Goal: Information Seeking & Learning: Understand process/instructions

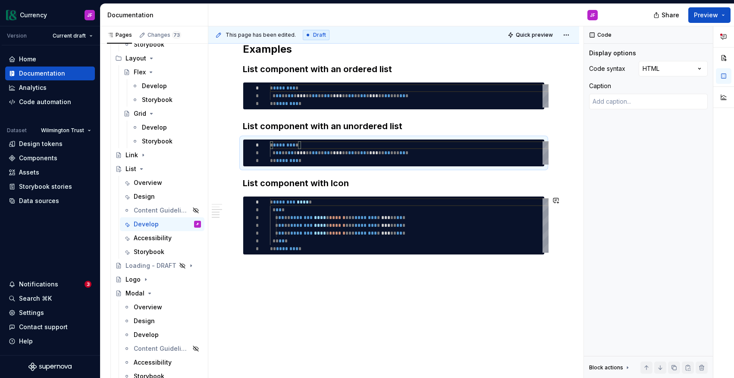
click at [356, 332] on div "**********" at bounding box center [393, 112] width 371 height 533
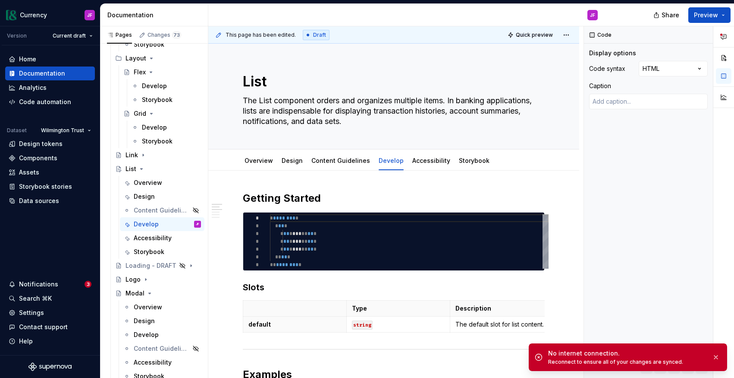
type textarea "*"
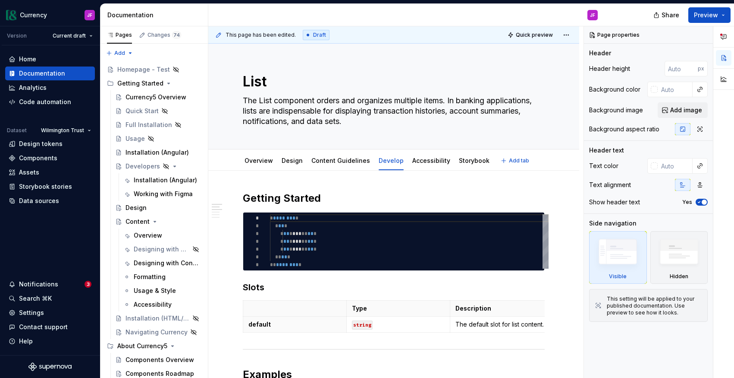
type textarea "*"
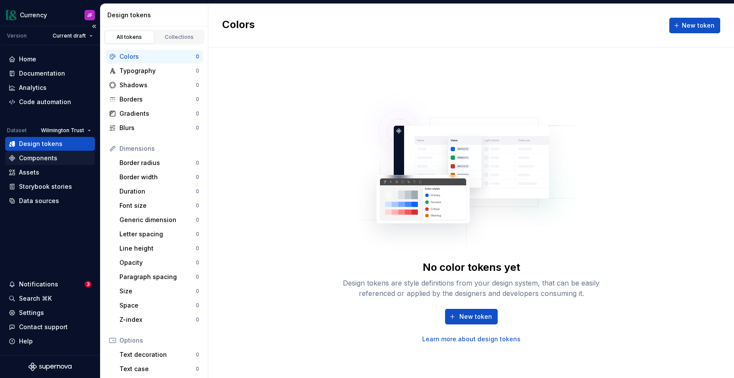
click at [38, 159] on div "Components" at bounding box center [38, 158] width 38 height 9
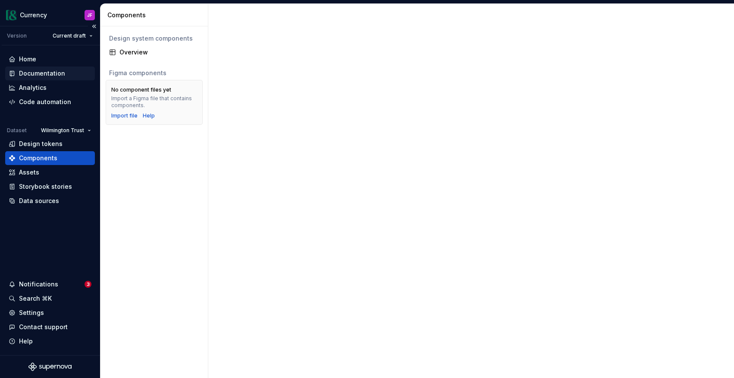
click at [29, 74] on div "Documentation" at bounding box center [42, 73] width 46 height 9
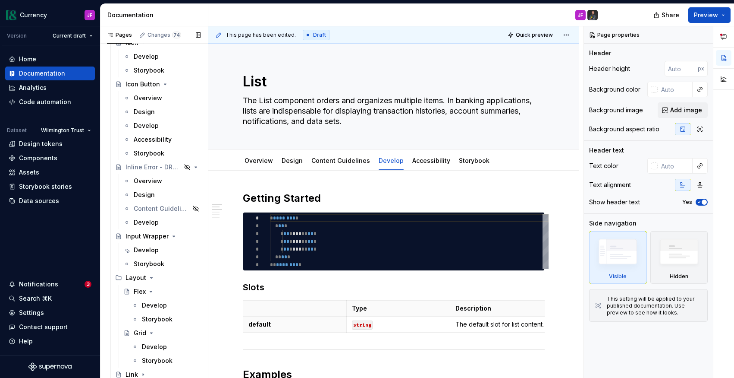
scroll to position [2413, 0]
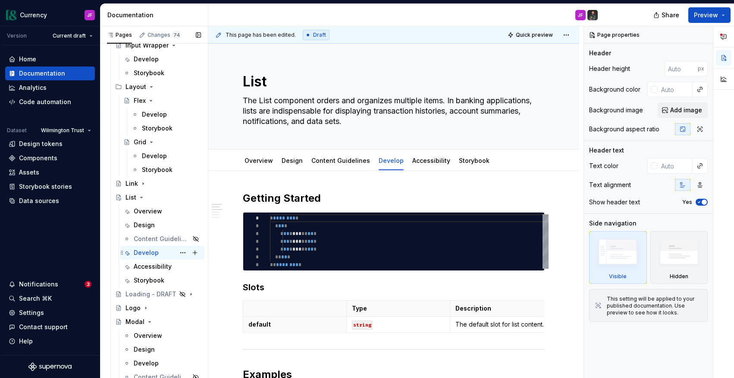
click at [143, 254] on div "Develop" at bounding box center [146, 252] width 25 height 9
click at [312, 290] on h3 "Slots" at bounding box center [394, 287] width 302 height 12
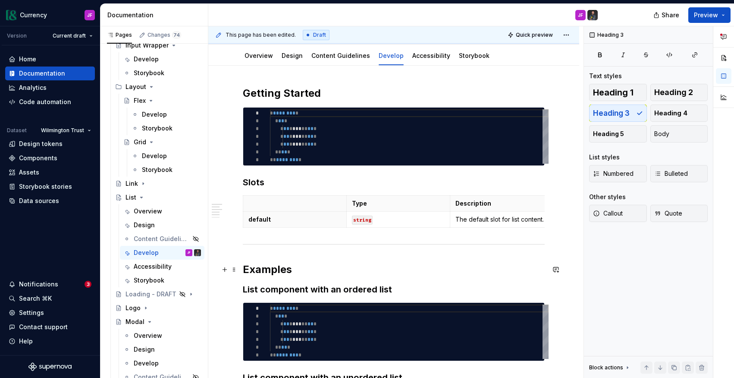
scroll to position [222, 0]
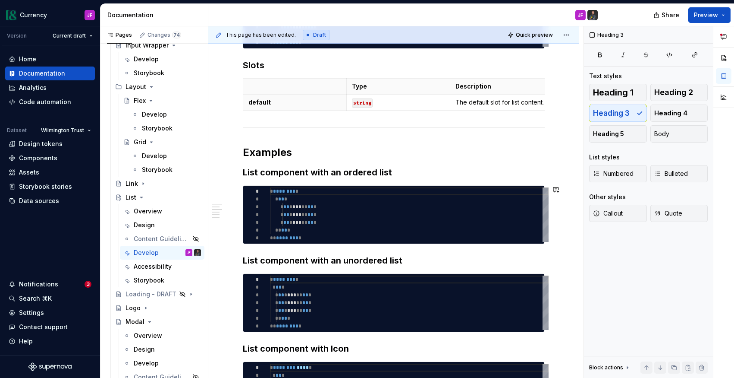
type textarea "*"
